Goal: Transaction & Acquisition: Purchase product/service

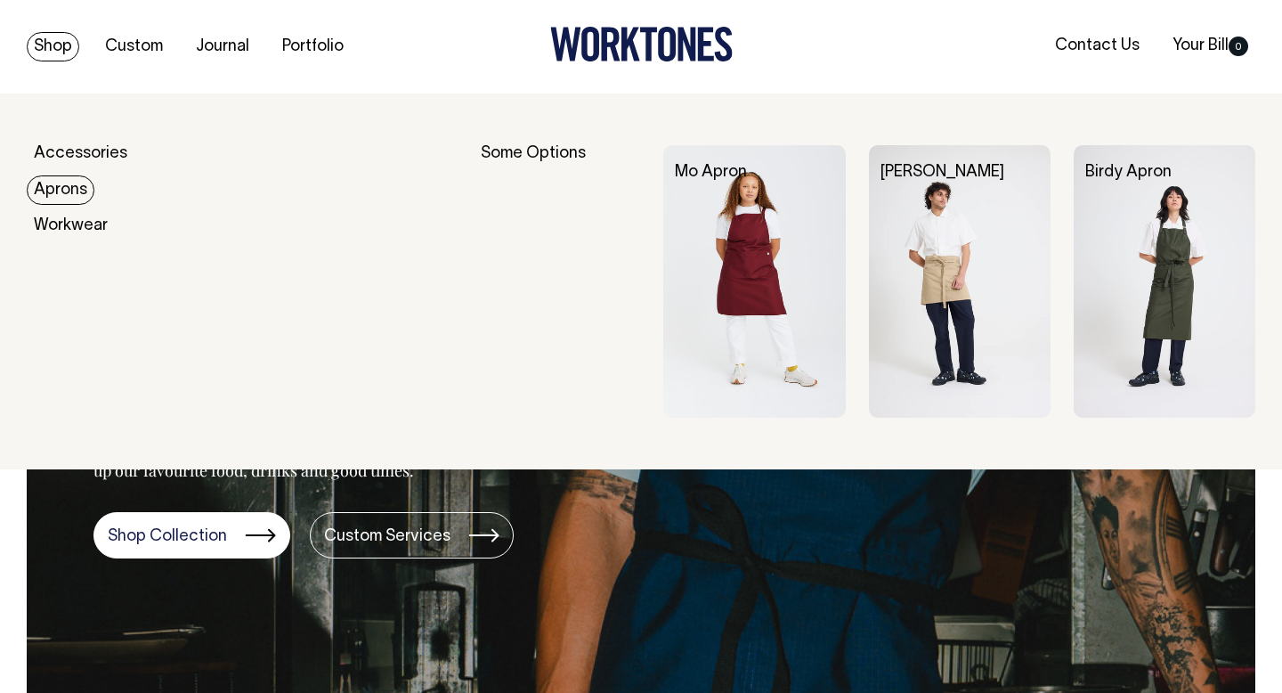
click at [60, 182] on link "Aprons" at bounding box center [61, 189] width 68 height 29
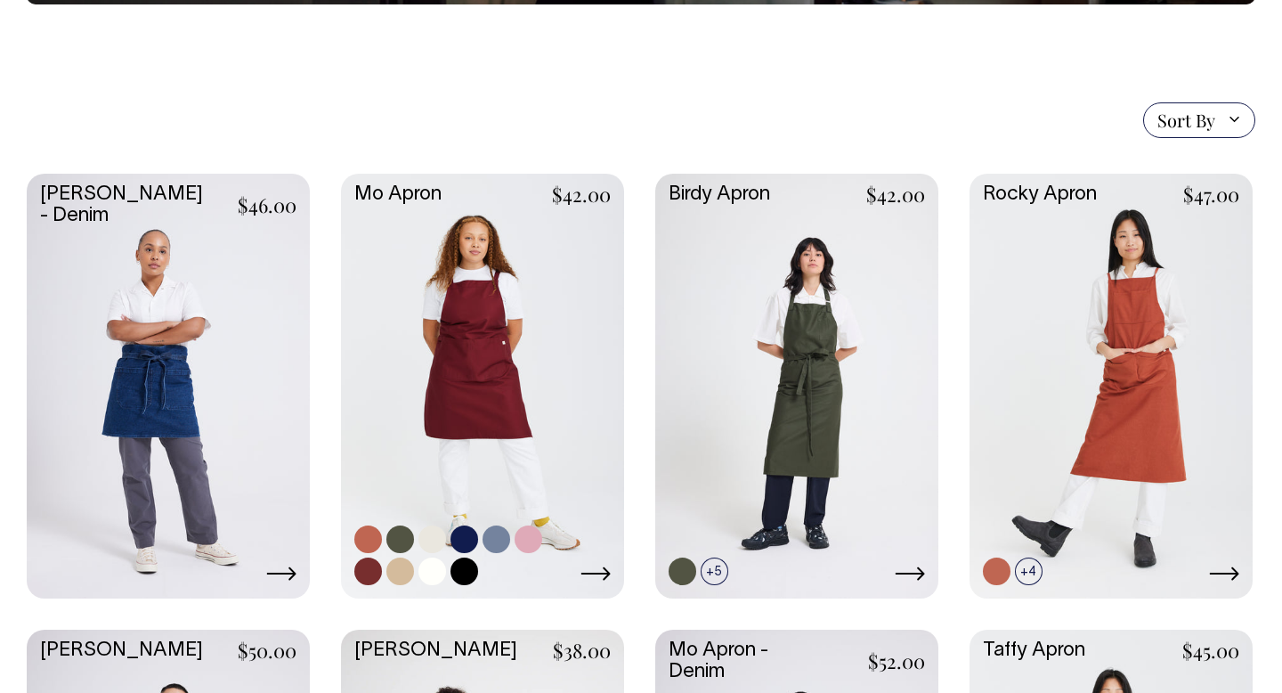
click at [470, 387] on link at bounding box center [482, 384] width 283 height 421
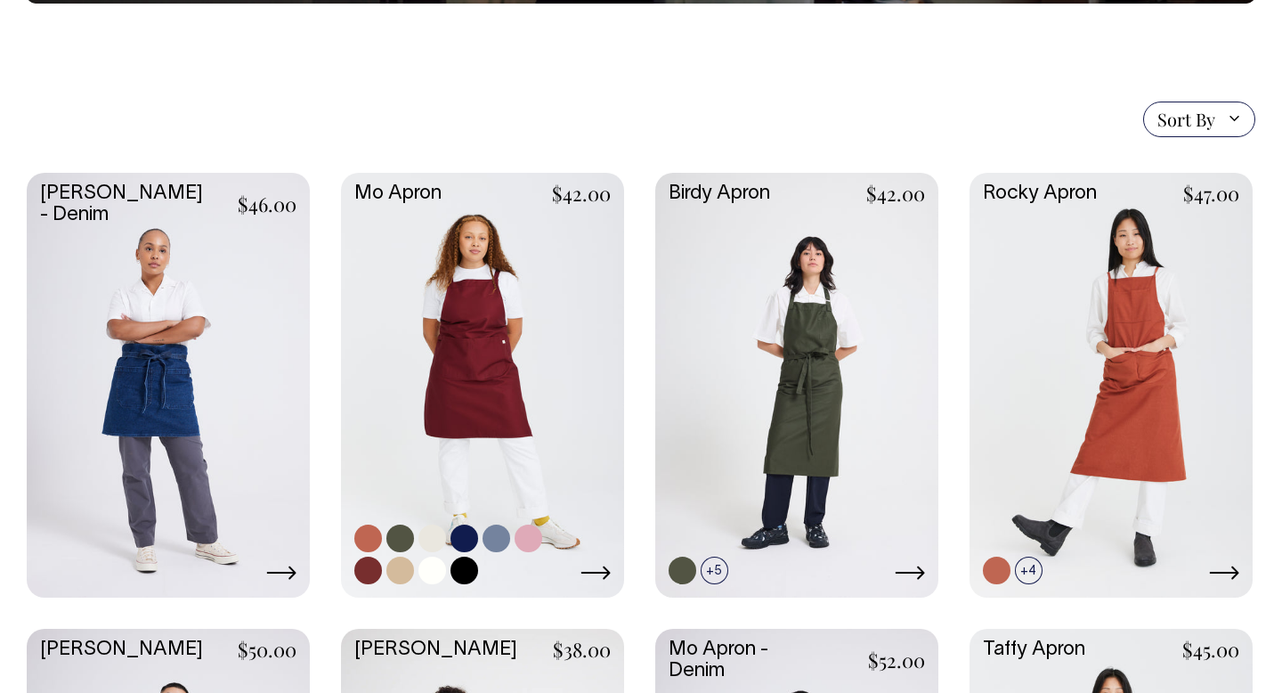
scroll to position [376, 0]
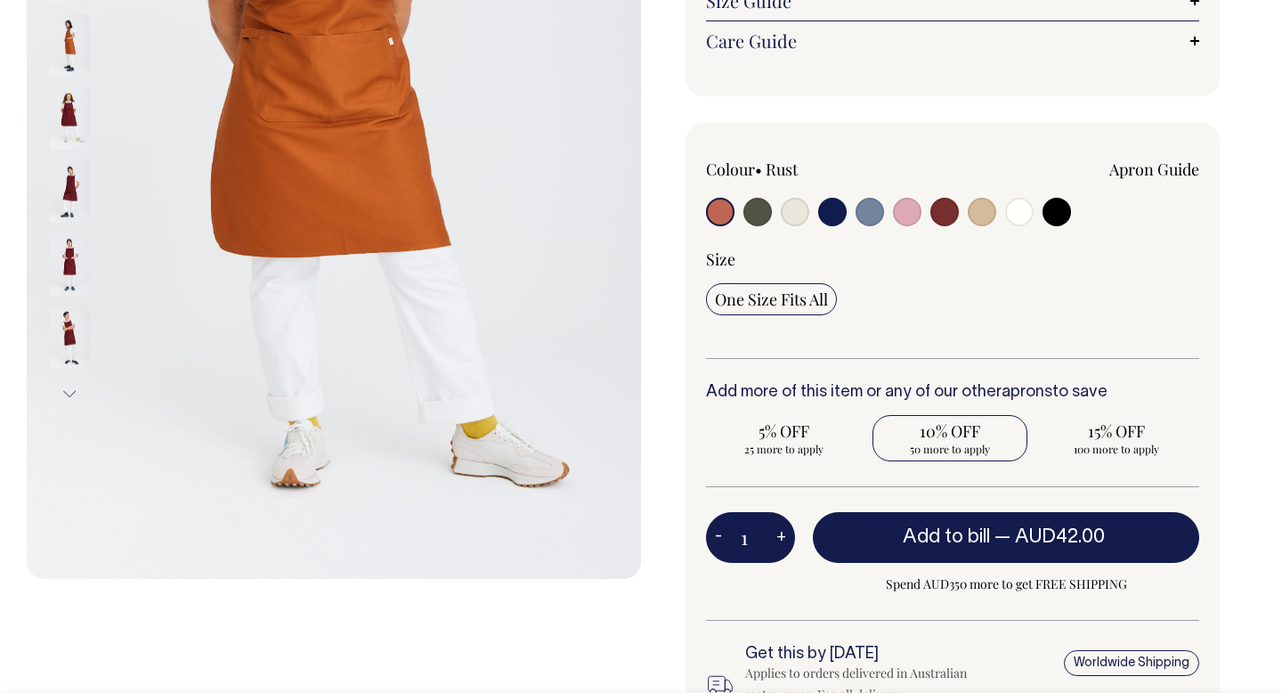
drag, startPoint x: 937, startPoint y: 442, endPoint x: 920, endPoint y: 445, distance: 18.0
click at [936, 443] on span "50 more to apply" at bounding box center [950, 449] width 138 height 14
click at [936, 443] on input "10% OFF 50 more to apply" at bounding box center [950, 438] width 156 height 46
radio input "true"
type input "50"
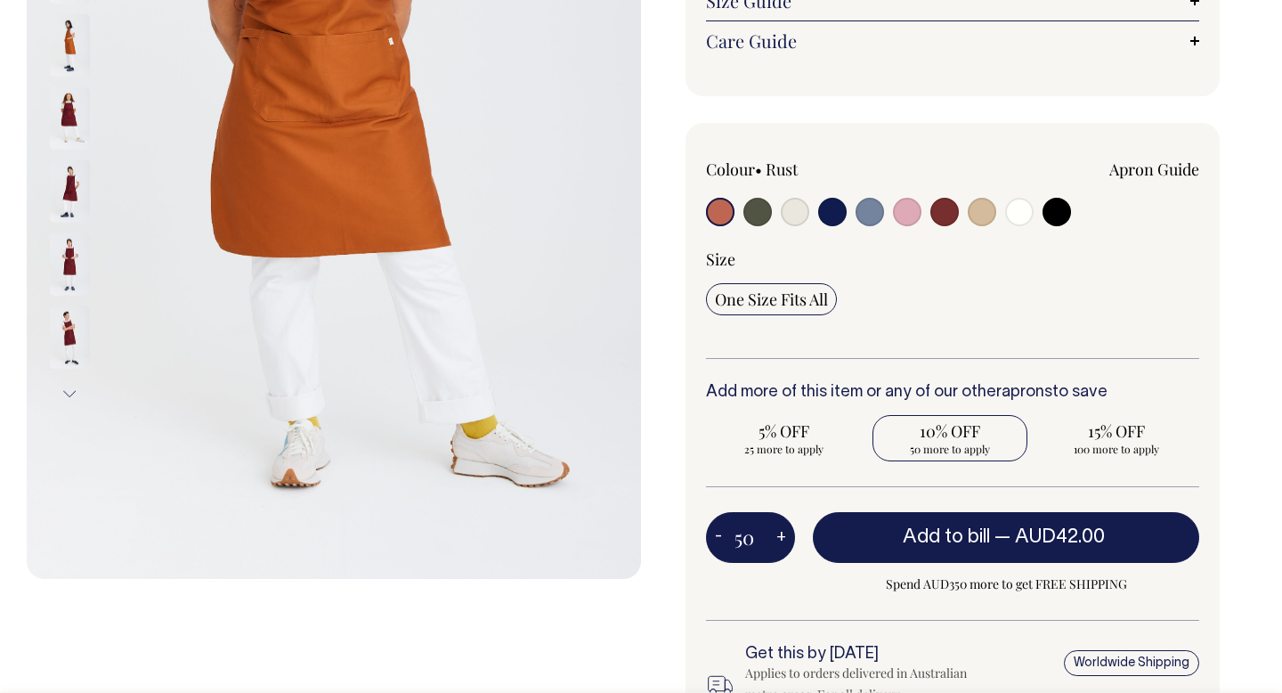
radio input "true"
select select
type input "50"
